Goal: Find specific page/section: Find specific page/section

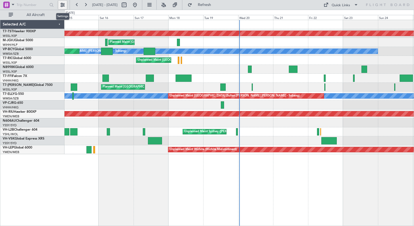
click at [63, 4] on button at bounding box center [62, 5] width 9 height 9
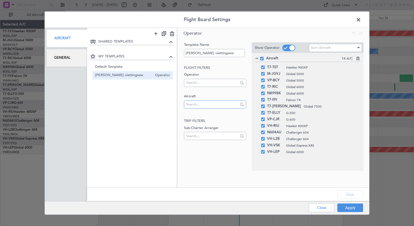
click at [199, 104] on input "text" at bounding box center [212, 104] width 52 height 8
type input "9h"
click at [198, 123] on span "9H-VSLK" at bounding box center [214, 121] width 53 height 8
click at [346, 206] on button "Apply" at bounding box center [350, 207] width 26 height 9
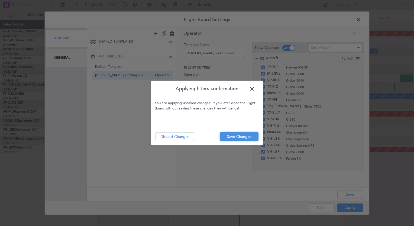
click at [247, 136] on button "Save Changes" at bounding box center [239, 136] width 38 height 9
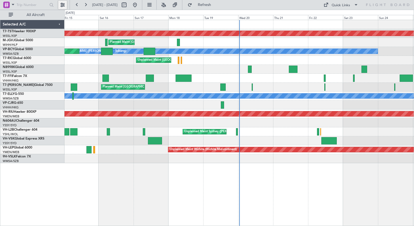
click at [62, 6] on button at bounding box center [62, 5] width 9 height 9
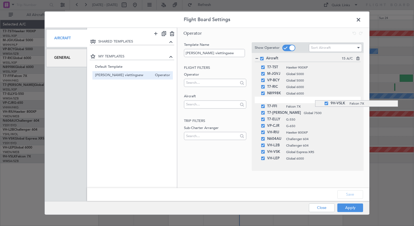
drag, startPoint x: 315, startPoint y: 159, endPoint x: 311, endPoint y: 100, distance: 59.2
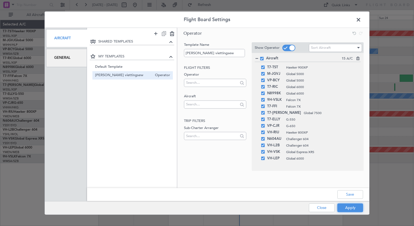
click at [346, 205] on button "Apply" at bounding box center [350, 207] width 26 height 9
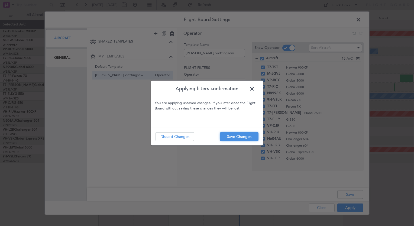
click at [240, 138] on button "Save Changes" at bounding box center [239, 136] width 38 height 9
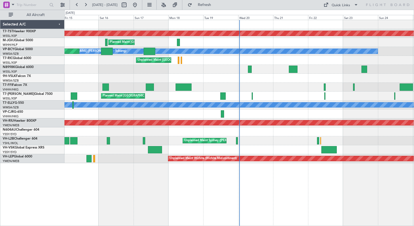
click at [23, 77] on link "9H-VSLK Falcon 7X" at bounding box center [17, 76] width 28 height 3
